Goal: Information Seeking & Learning: Learn about a topic

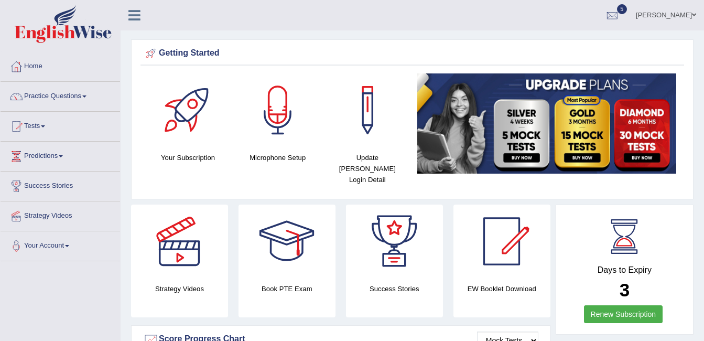
click at [65, 107] on link "Practice Questions" at bounding box center [60, 95] width 119 height 26
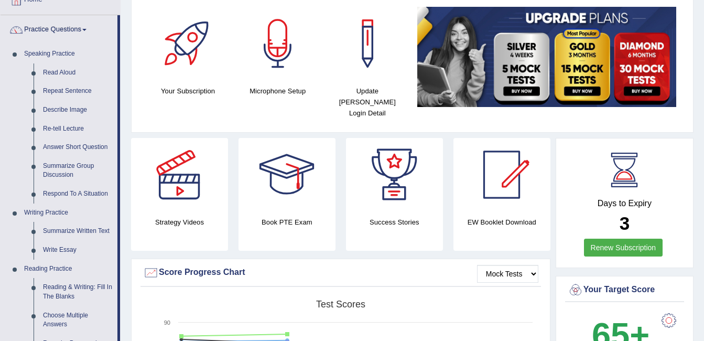
scroll to position [73, 0]
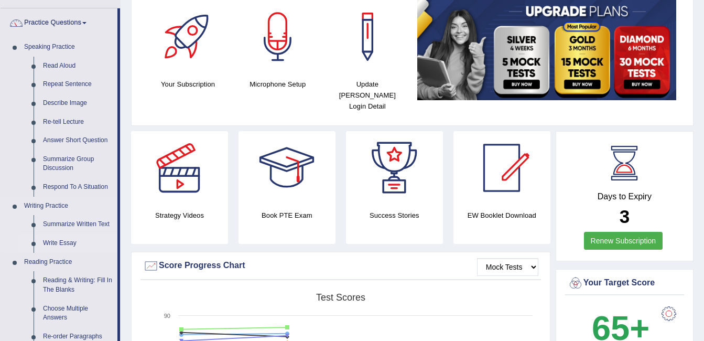
click at [49, 246] on link "Write Essay" at bounding box center [77, 243] width 79 height 19
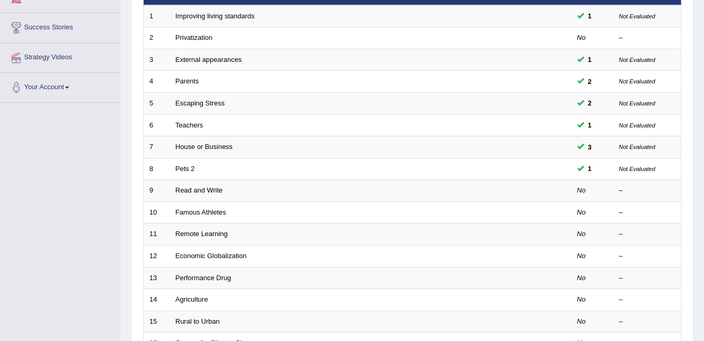
scroll to position [162, 0]
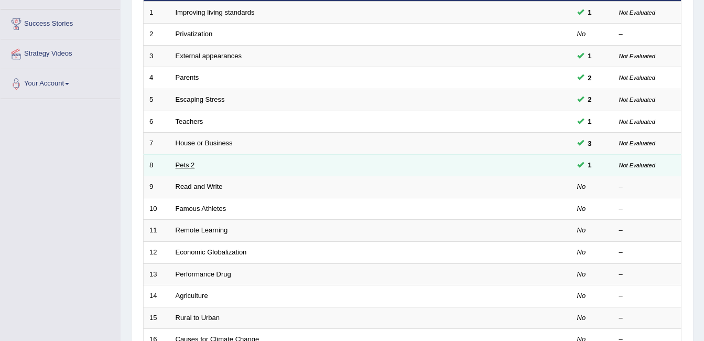
click at [186, 163] on link "Pets 2" at bounding box center [185, 165] width 19 height 8
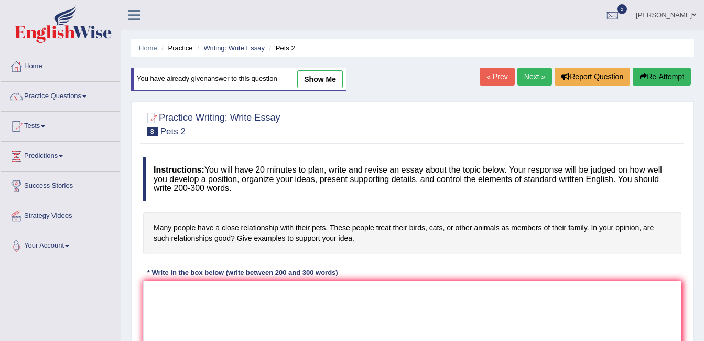
scroll to position [53, 0]
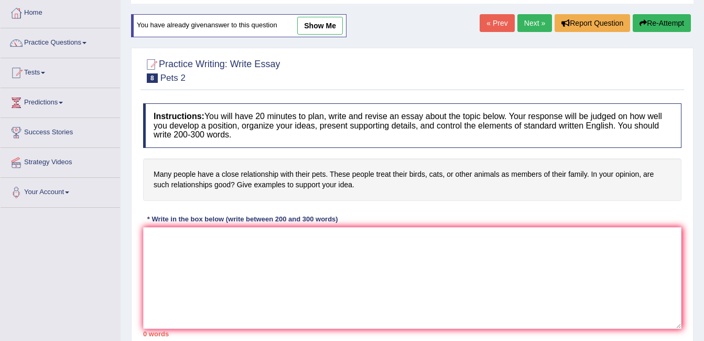
click at [324, 27] on link "show me" at bounding box center [320, 26] width 46 height 18
type textarea "The increasing influence of pets on our lives has ignited numerous discussions.…"
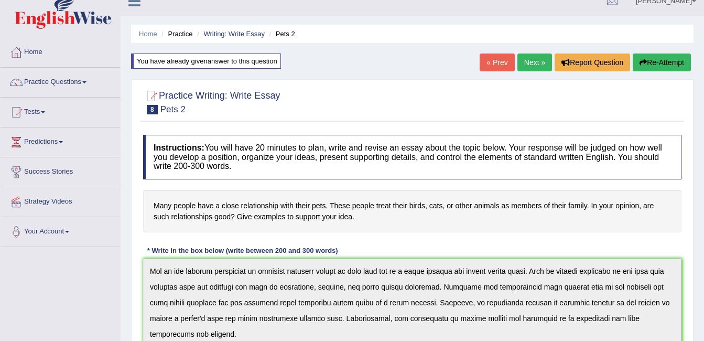
scroll to position [0, 0]
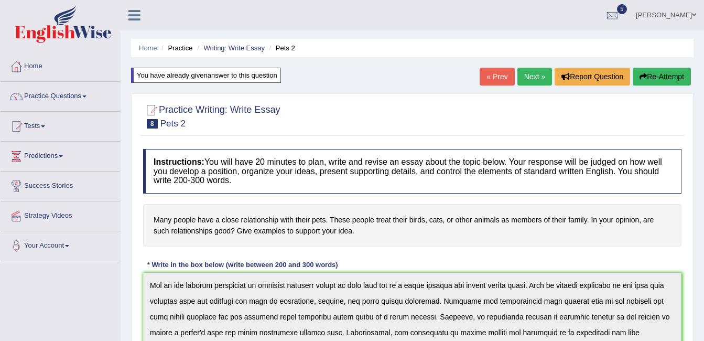
click at [524, 78] on link "Next »" at bounding box center [534, 77] width 35 height 18
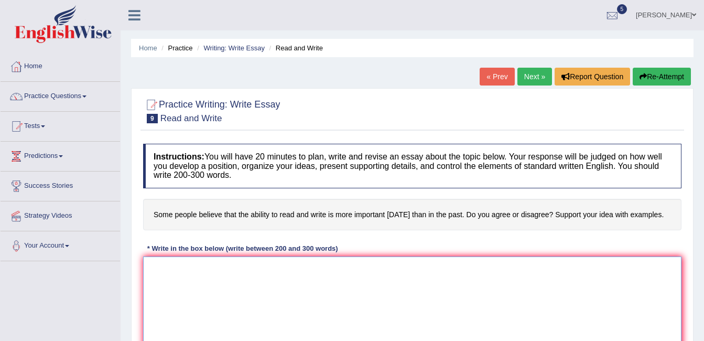
click at [272, 256] on textarea at bounding box center [412, 307] width 538 height 102
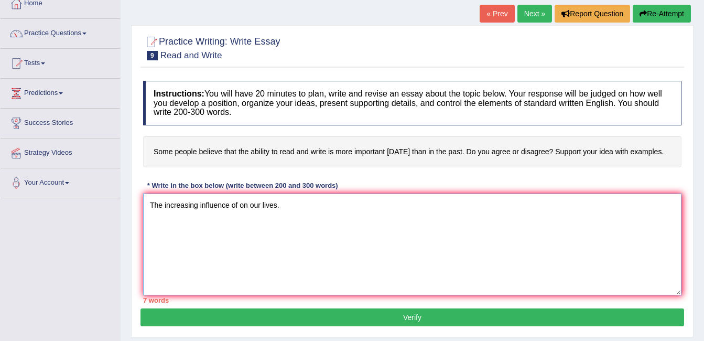
type textarea "The increasing influence of on our lives."
